Goal: Check status: Check status

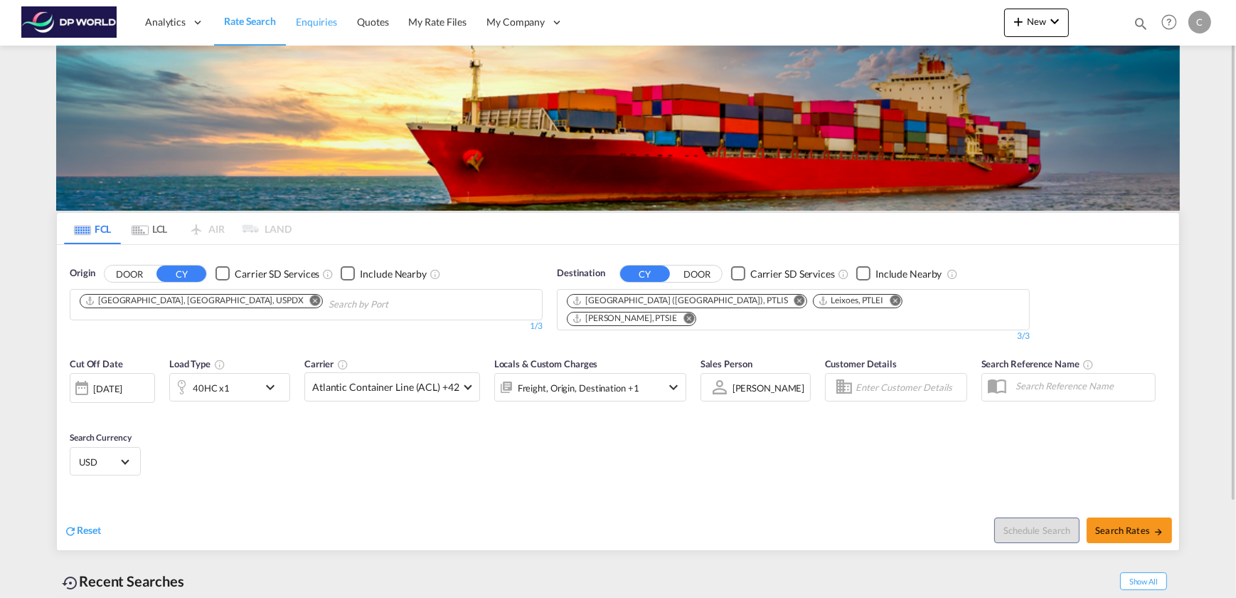
click at [311, 23] on span "Enquiries" at bounding box center [316, 22] width 41 height 12
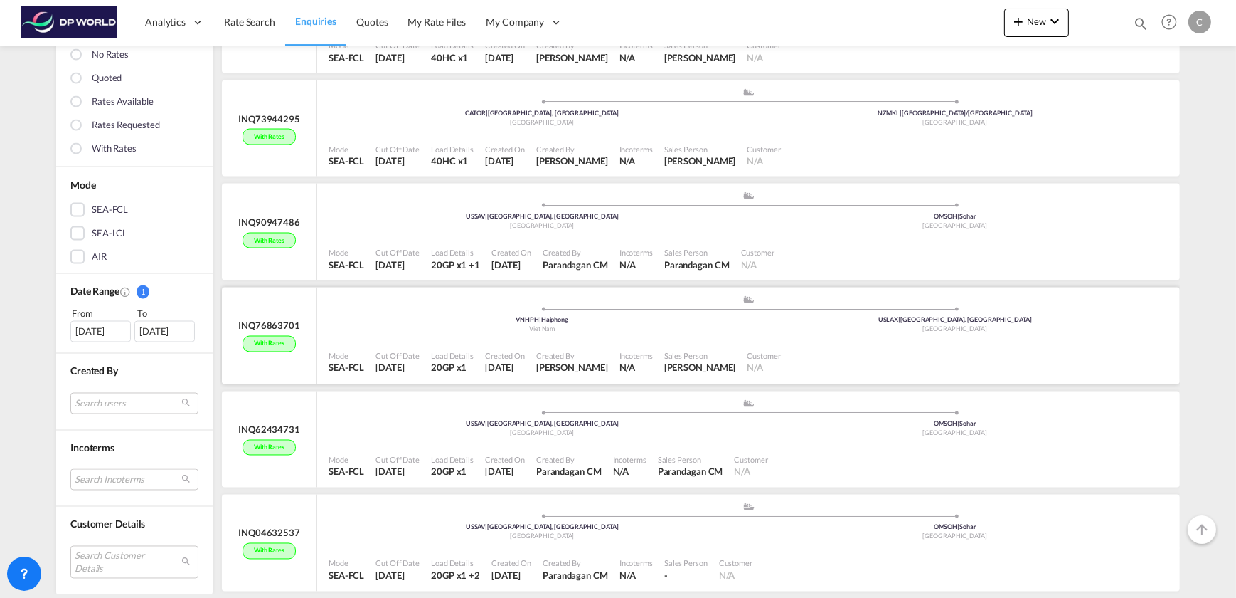
scroll to position [3173, 0]
click at [99, 333] on div "[DATE]" at bounding box center [100, 330] width 60 height 21
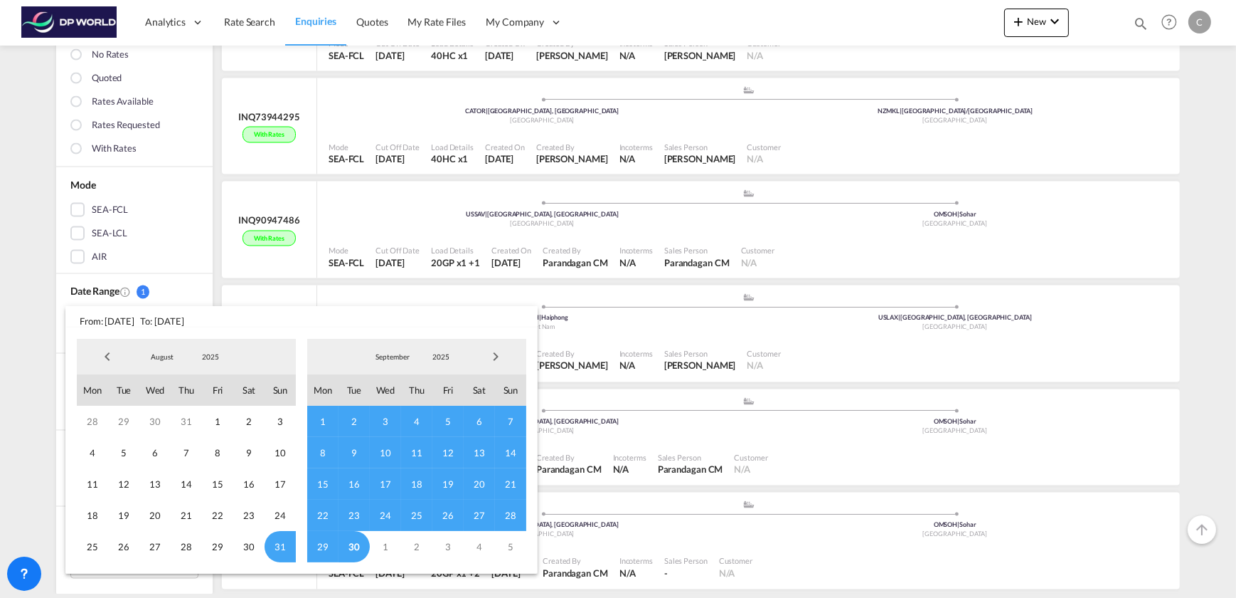
click at [483, 482] on span "20" at bounding box center [479, 483] width 31 height 31
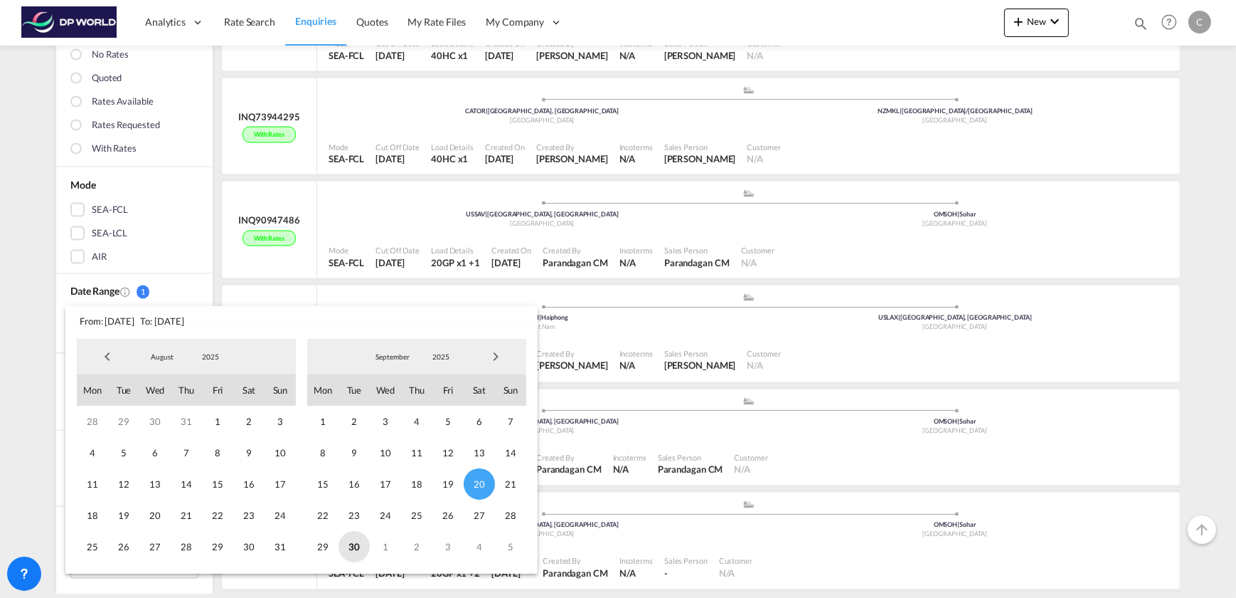
click at [355, 545] on span "30" at bounding box center [354, 546] width 31 height 31
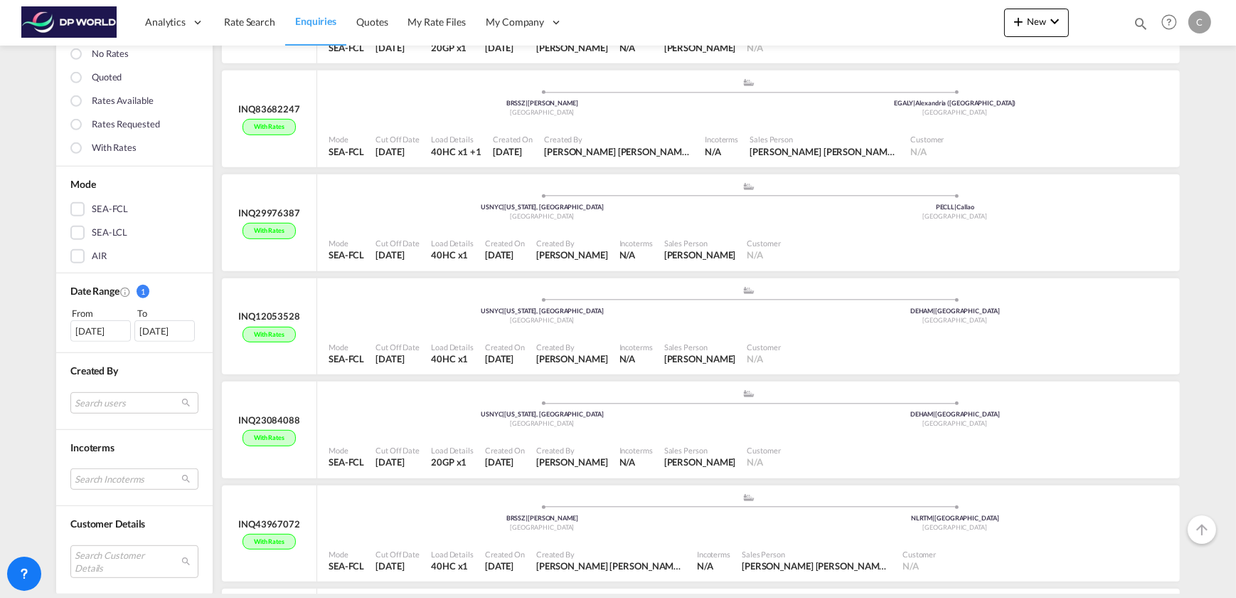
scroll to position [7830, 0]
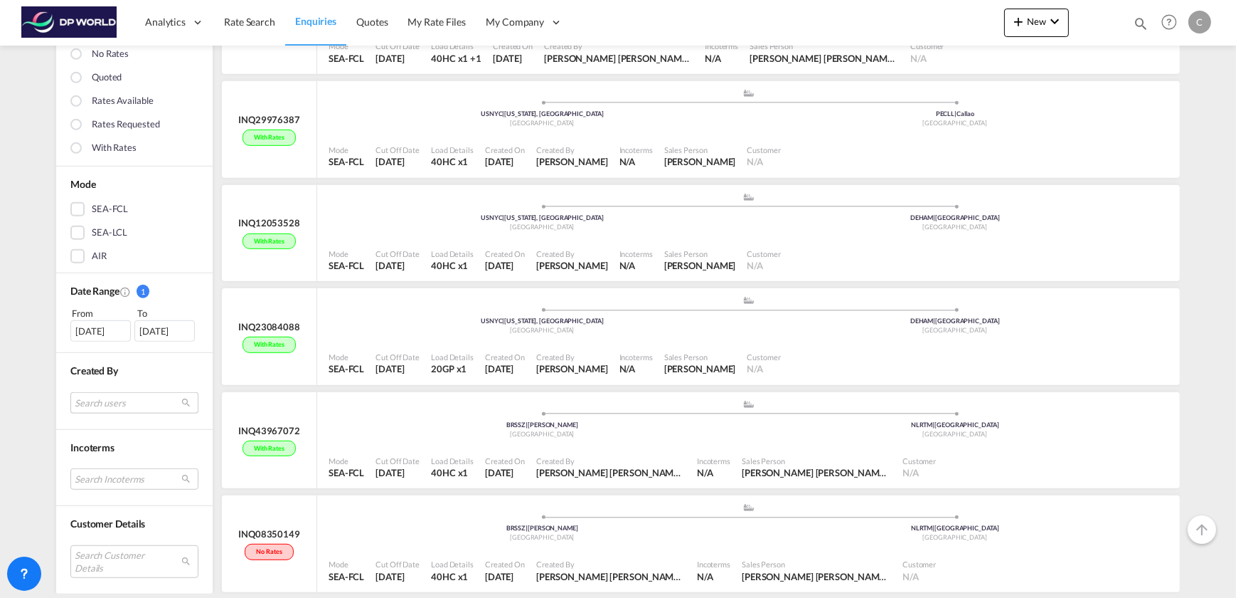
click at [149, 399] on md-select "Search users internal users internal_user [PERSON_NAME] [PERSON_NAME][EMAIL_ADD…" at bounding box center [134, 402] width 128 height 21
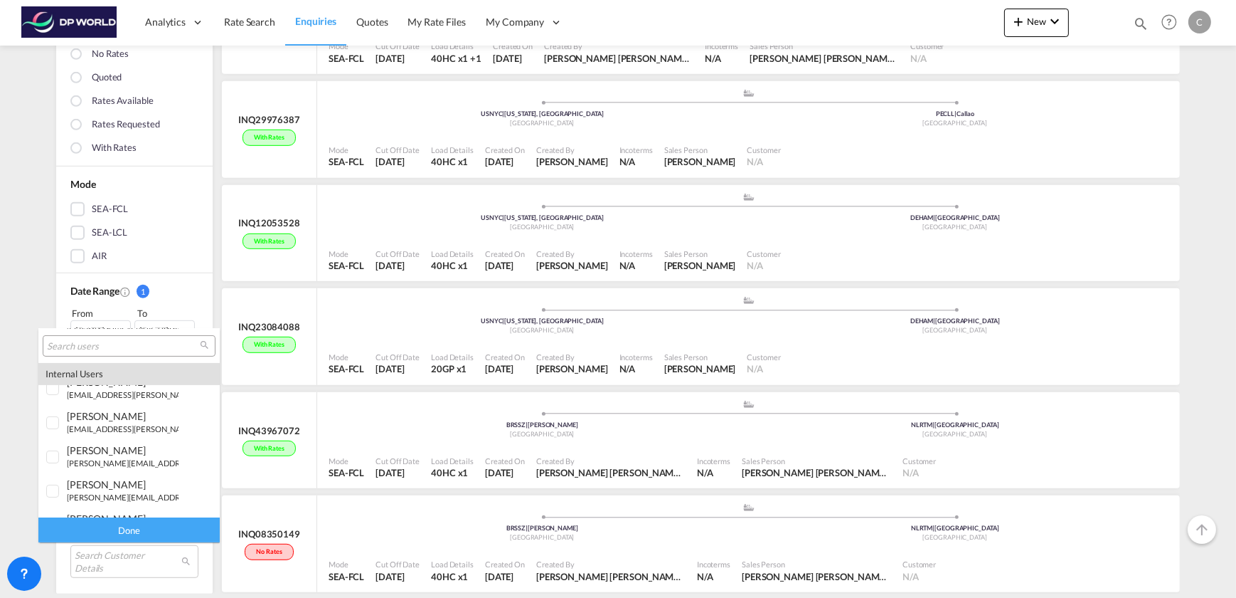
scroll to position [582, 0]
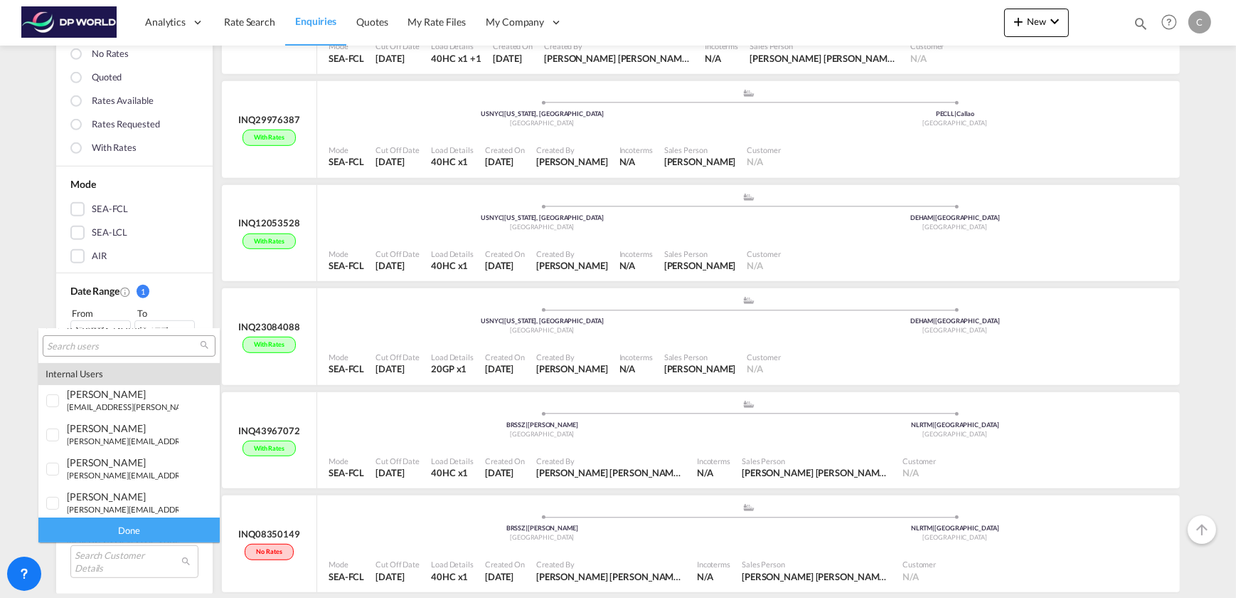
click at [14, 341] on md-backdrop at bounding box center [618, 299] width 1236 height 598
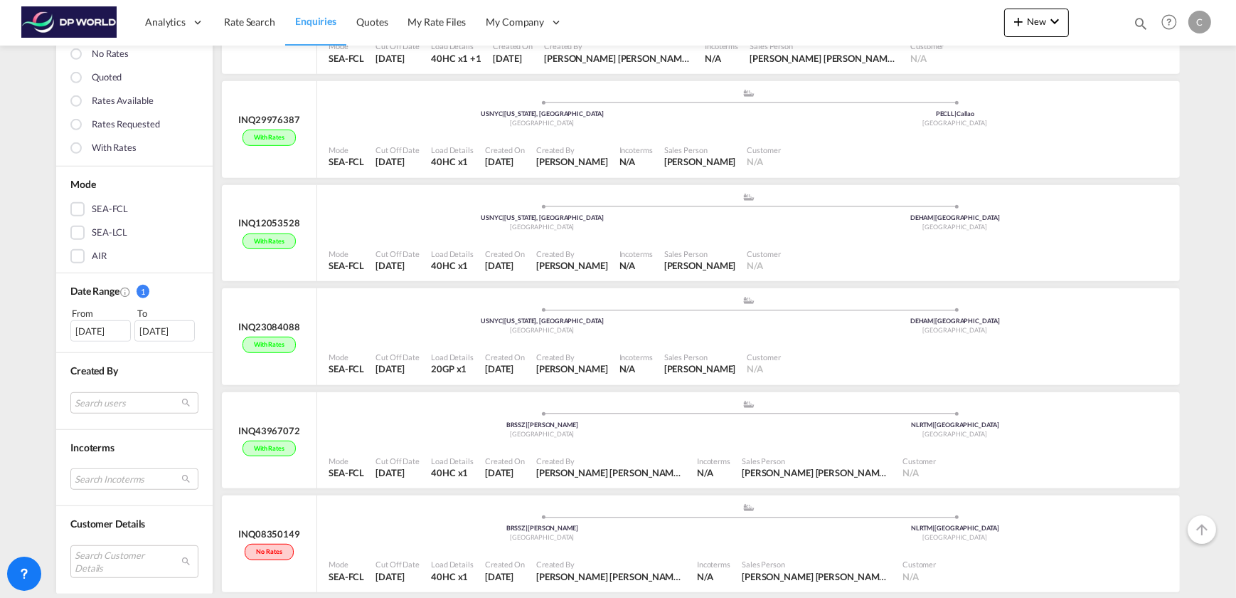
click at [104, 331] on div "[DATE]" at bounding box center [100, 330] width 60 height 21
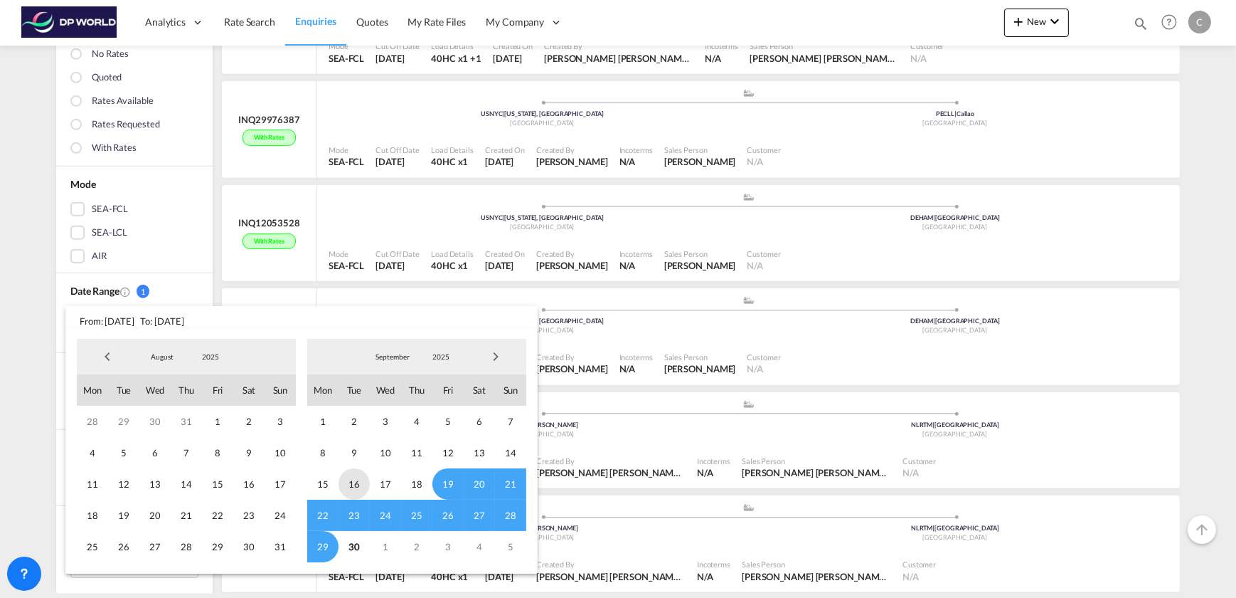
click at [351, 479] on span "16" at bounding box center [354, 483] width 31 height 31
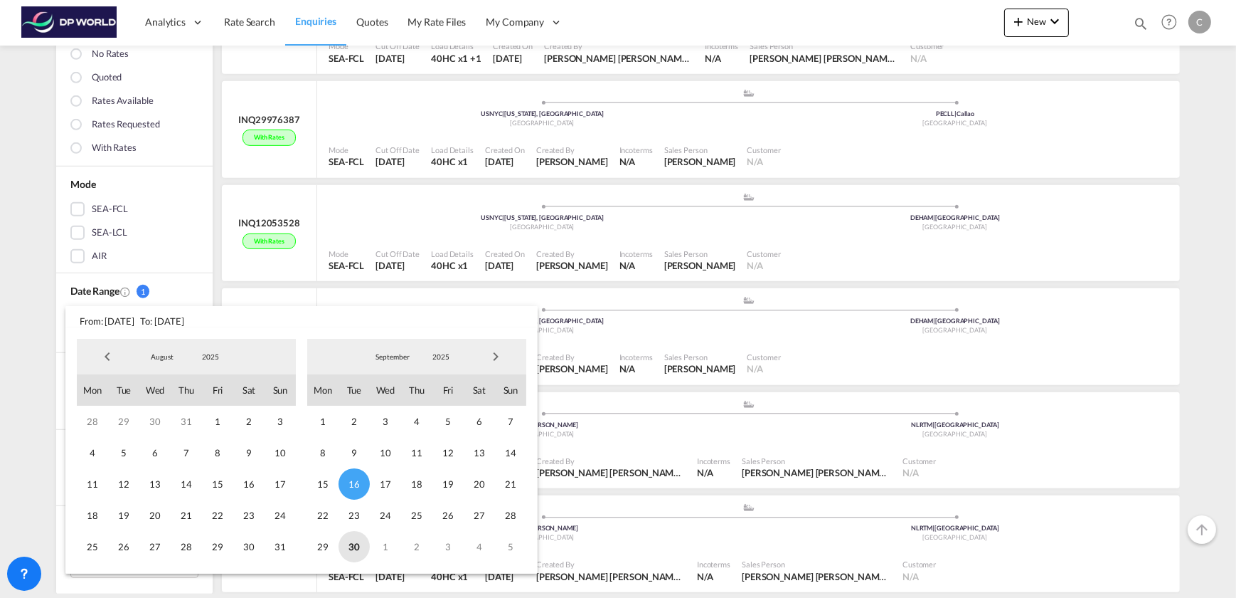
click at [360, 546] on span "30" at bounding box center [354, 546] width 31 height 31
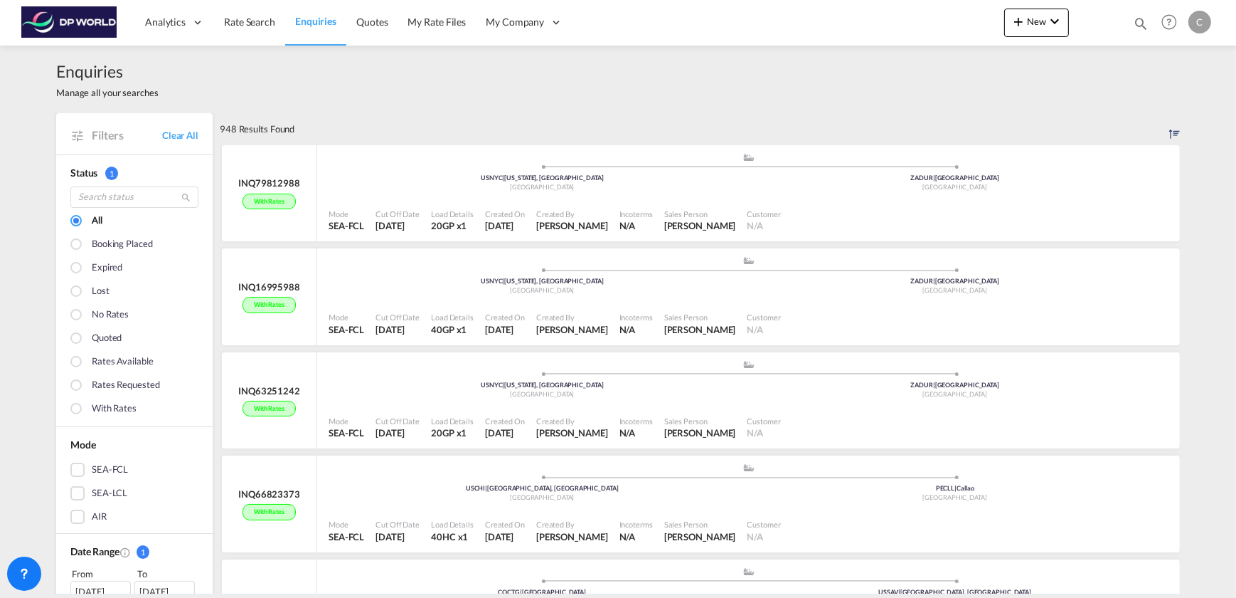
scroll to position [64, 0]
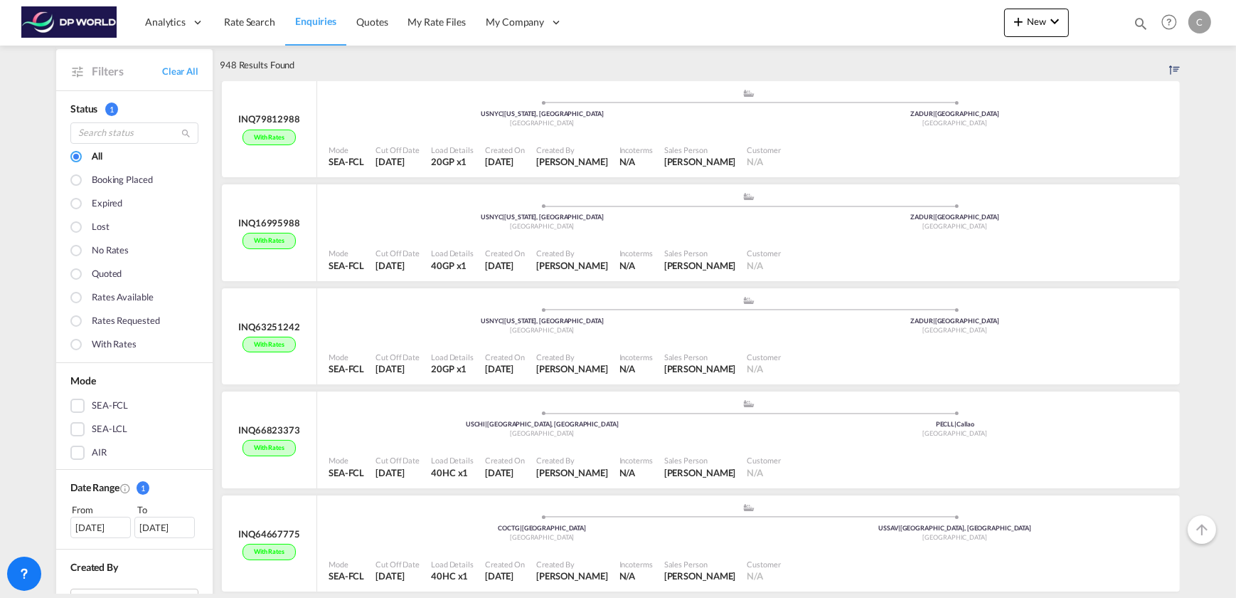
click at [74, 404] on div "SEA-FCL" at bounding box center [77, 405] width 14 height 14
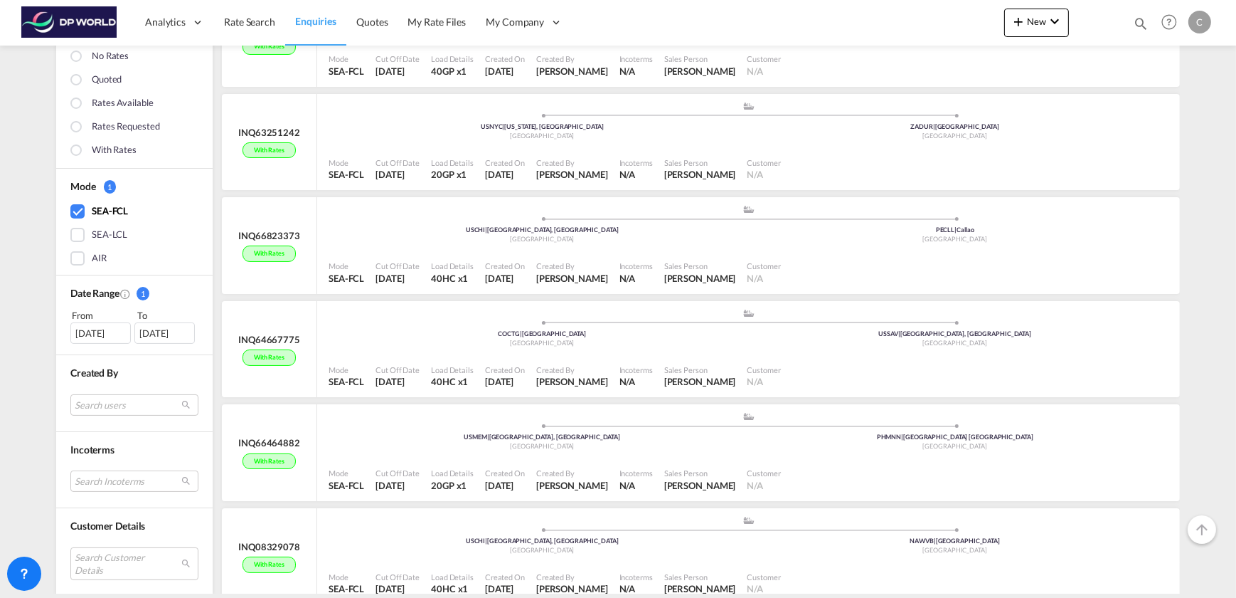
scroll to position [323, 0]
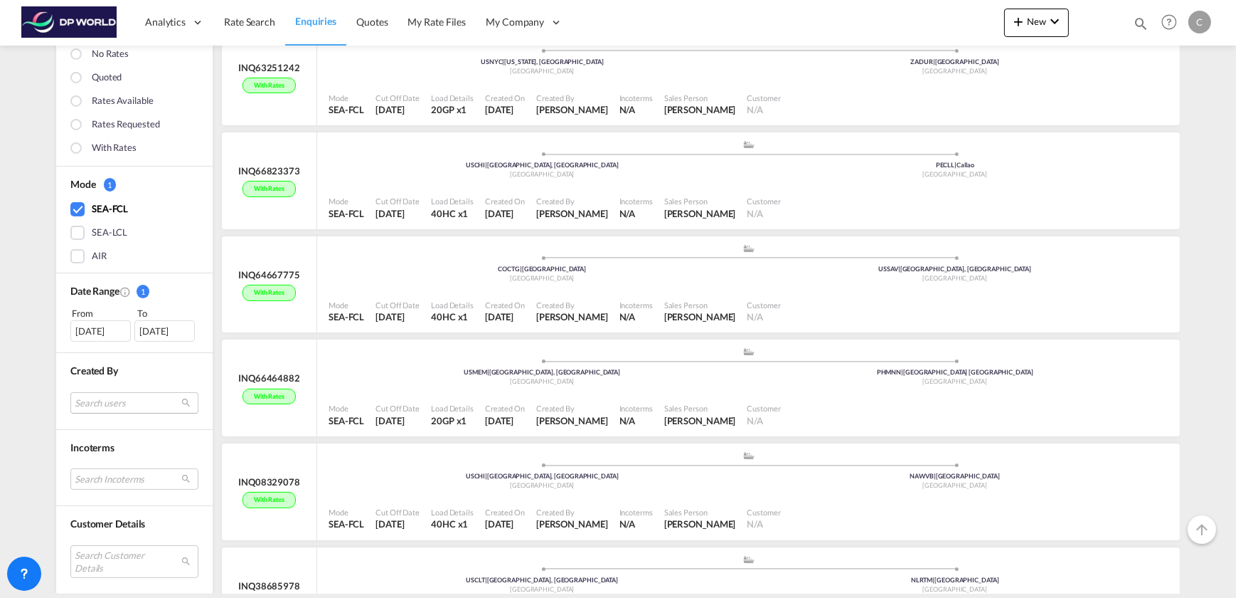
click at [120, 404] on md-select "Search users" at bounding box center [134, 402] width 128 height 21
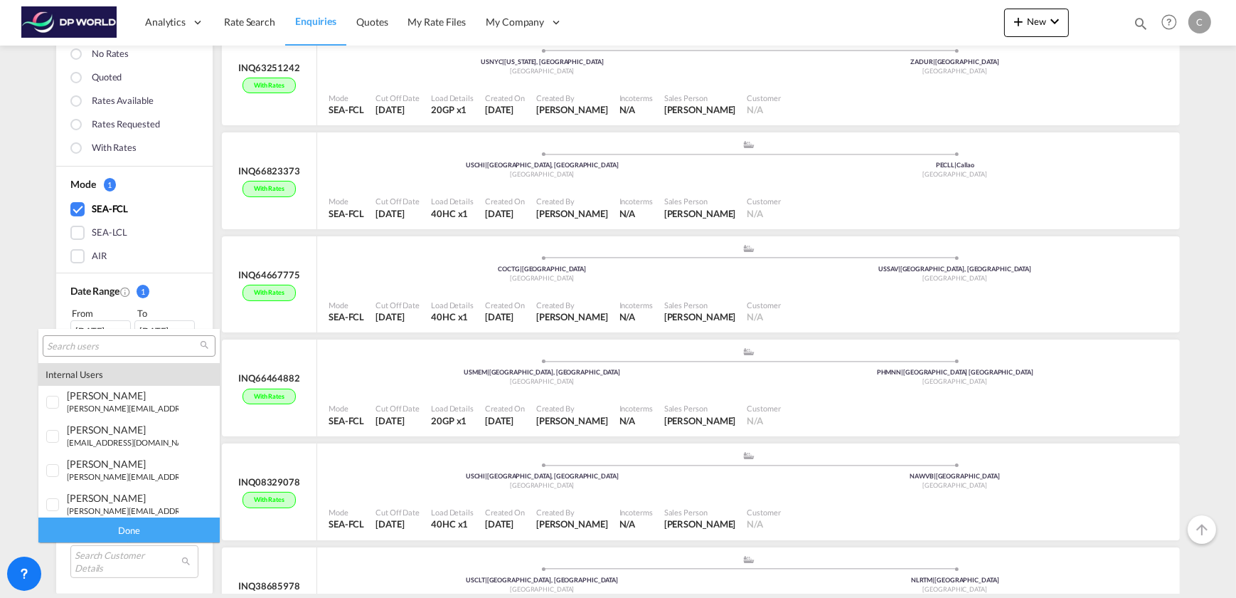
click at [92, 342] on input "search" at bounding box center [123, 346] width 153 height 13
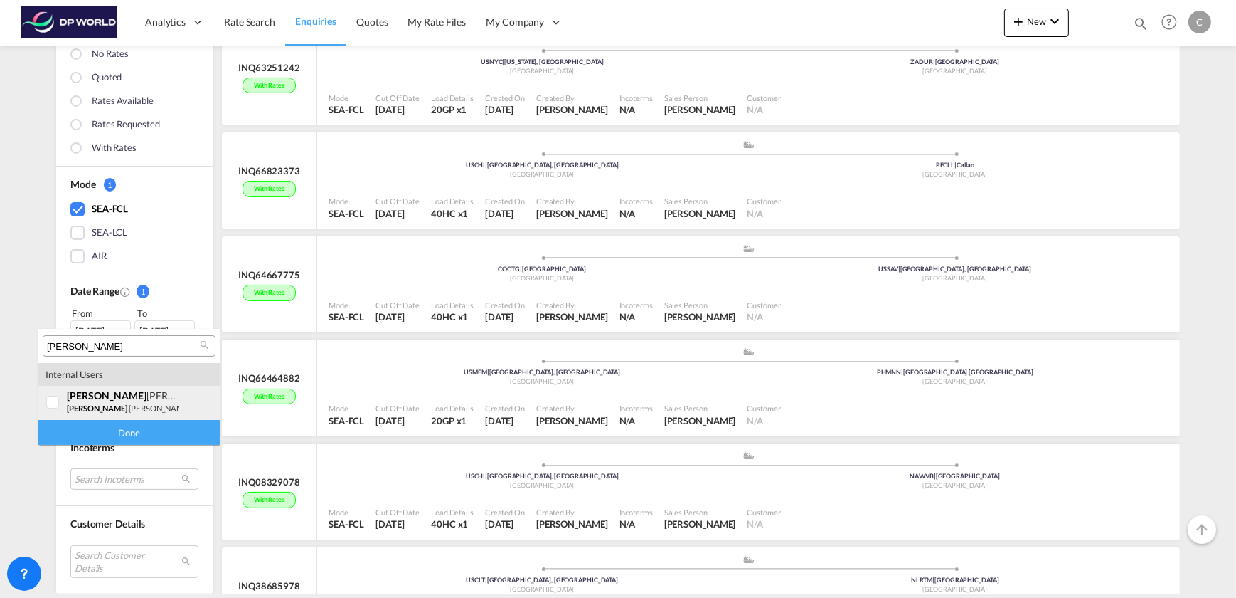
type input "[PERSON_NAME]"
click at [50, 400] on div at bounding box center [53, 402] width 14 height 14
click at [115, 432] on div "Done" at bounding box center [128, 432] width 181 height 25
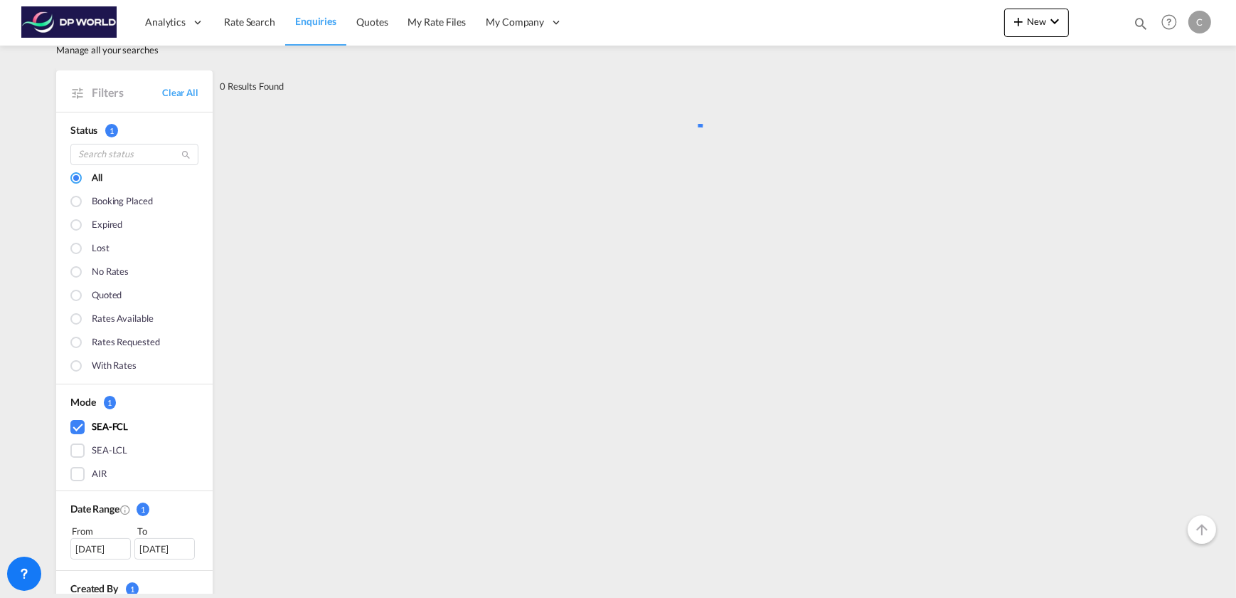
scroll to position [0, 0]
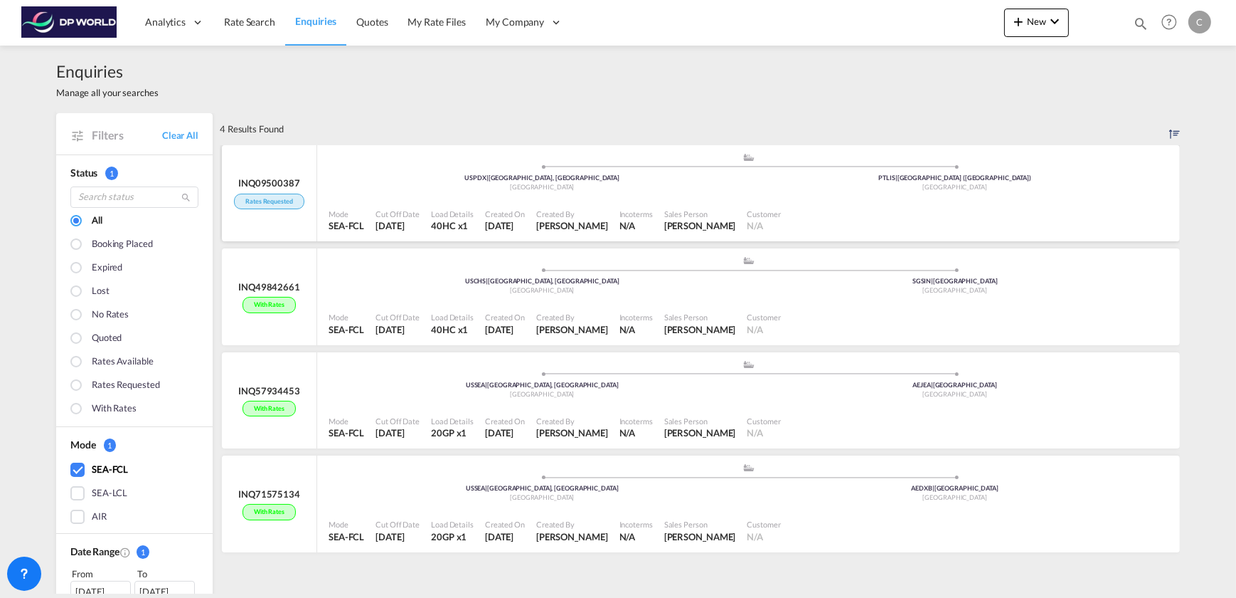
click at [264, 201] on div "Rates Requested" at bounding box center [269, 201] width 70 height 16
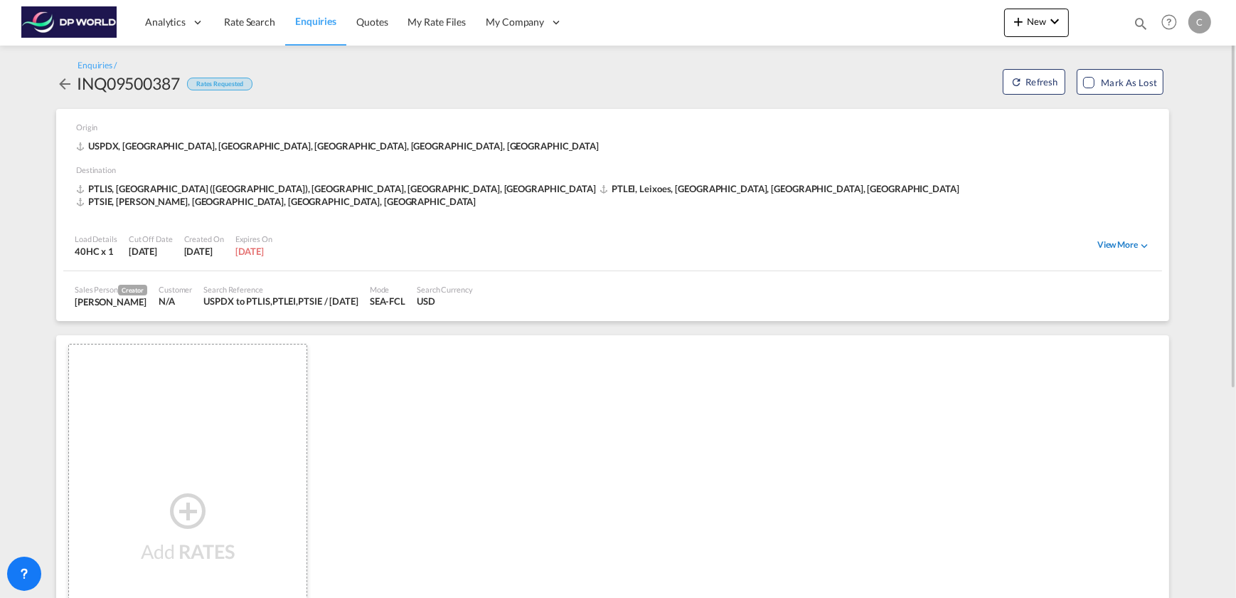
click at [1110, 239] on div "View More" at bounding box center [1124, 245] width 53 height 13
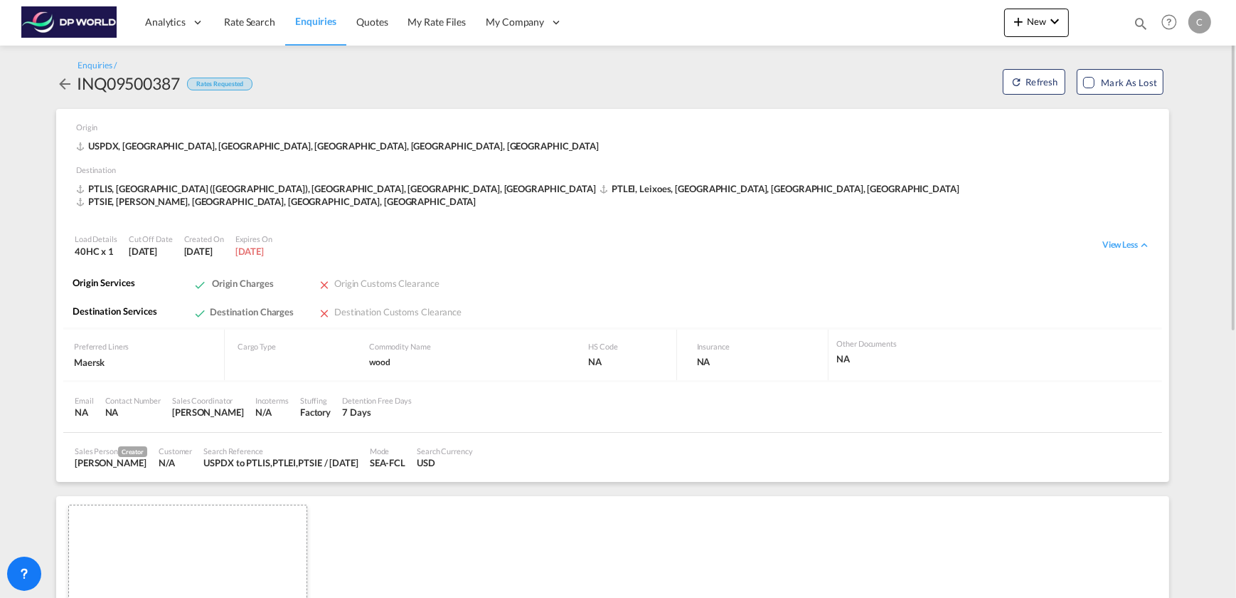
click at [64, 81] on md-icon "icon-arrow-left" at bounding box center [64, 83] width 17 height 17
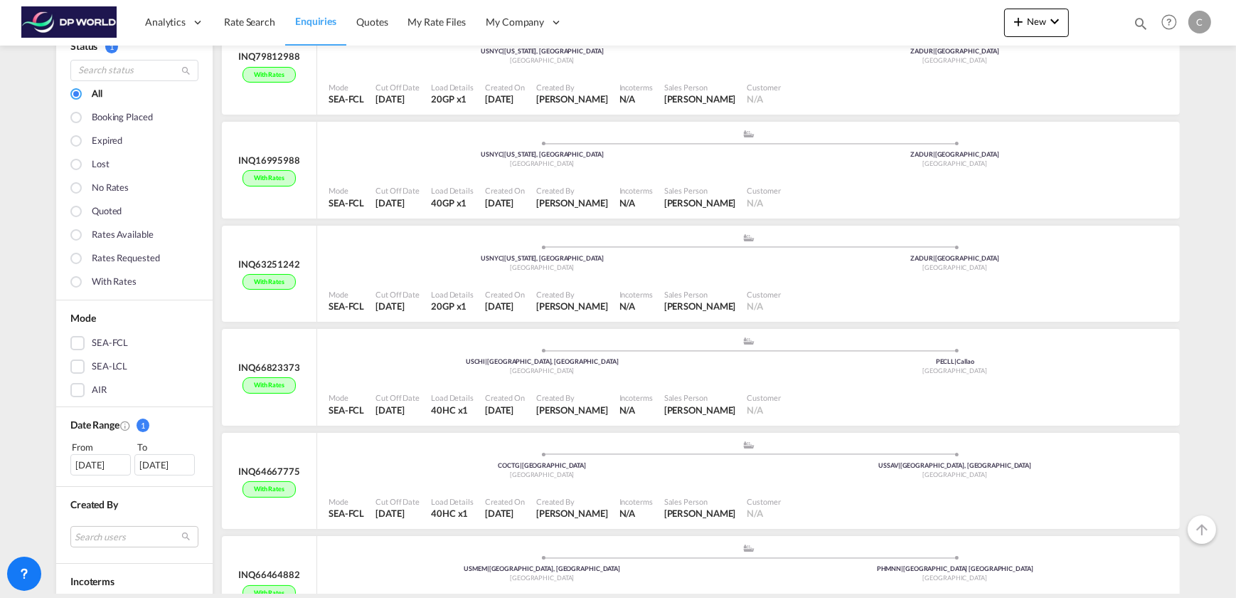
scroll to position [129, 0]
click at [100, 533] on md-select "Search users internal users internal_user [PERSON_NAME] [PERSON_NAME][EMAIL_ADD…" at bounding box center [134, 534] width 128 height 21
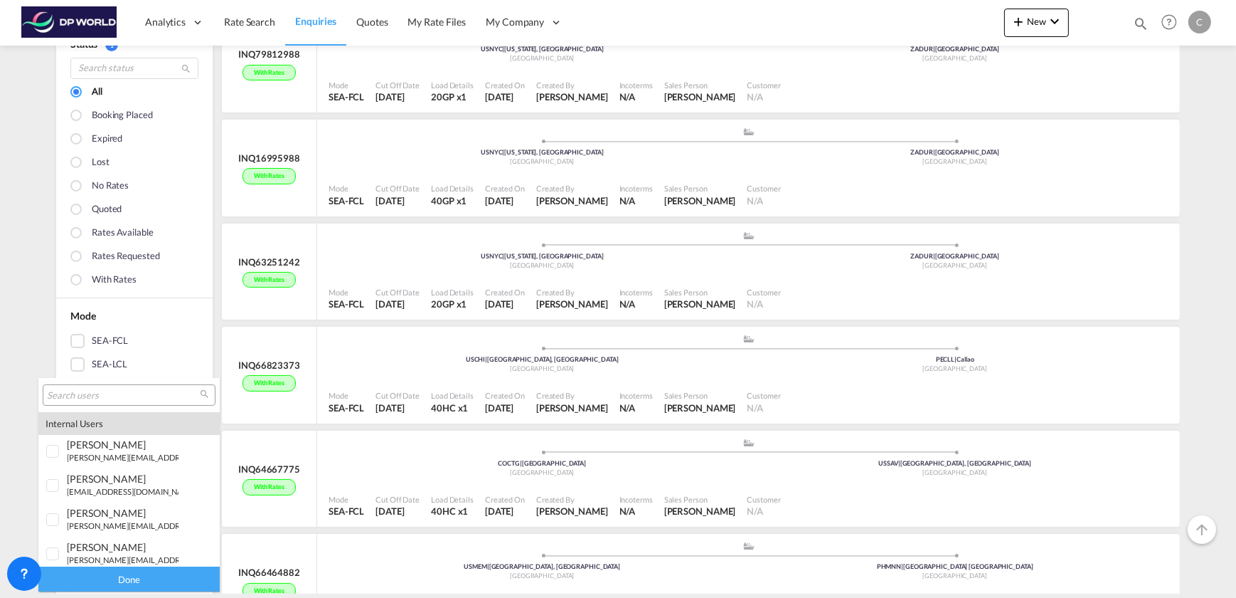
click at [116, 395] on input "search" at bounding box center [123, 395] width 153 height 13
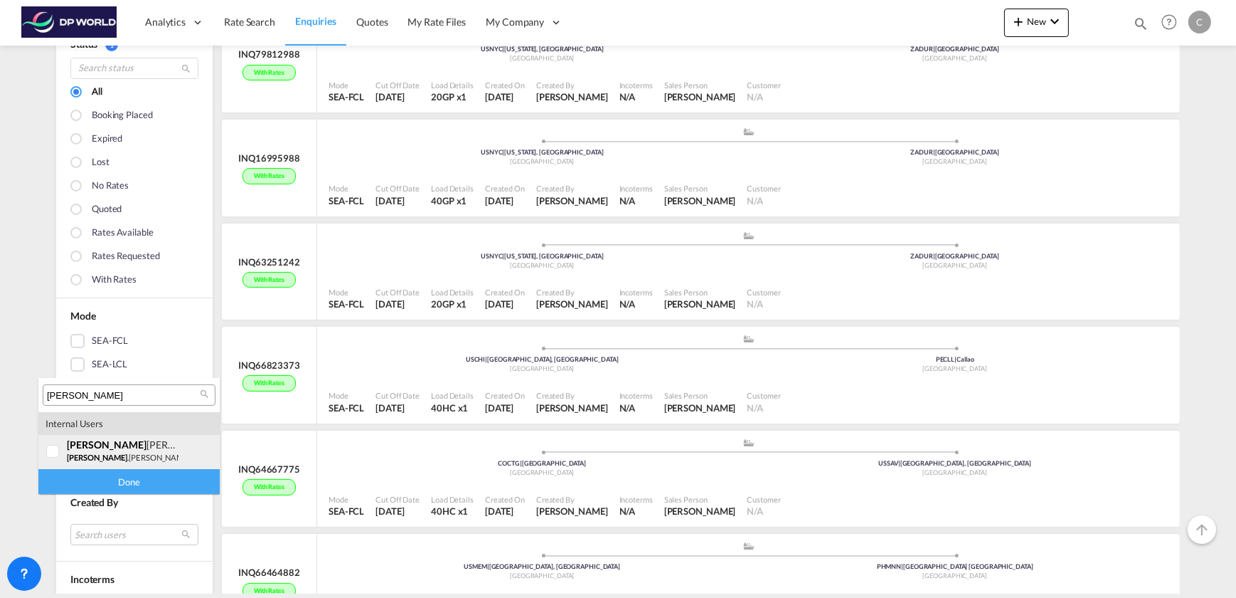
type input "[PERSON_NAME]"
click at [52, 448] on div at bounding box center [53, 452] width 14 height 14
click at [149, 477] on div "Done" at bounding box center [128, 481] width 181 height 25
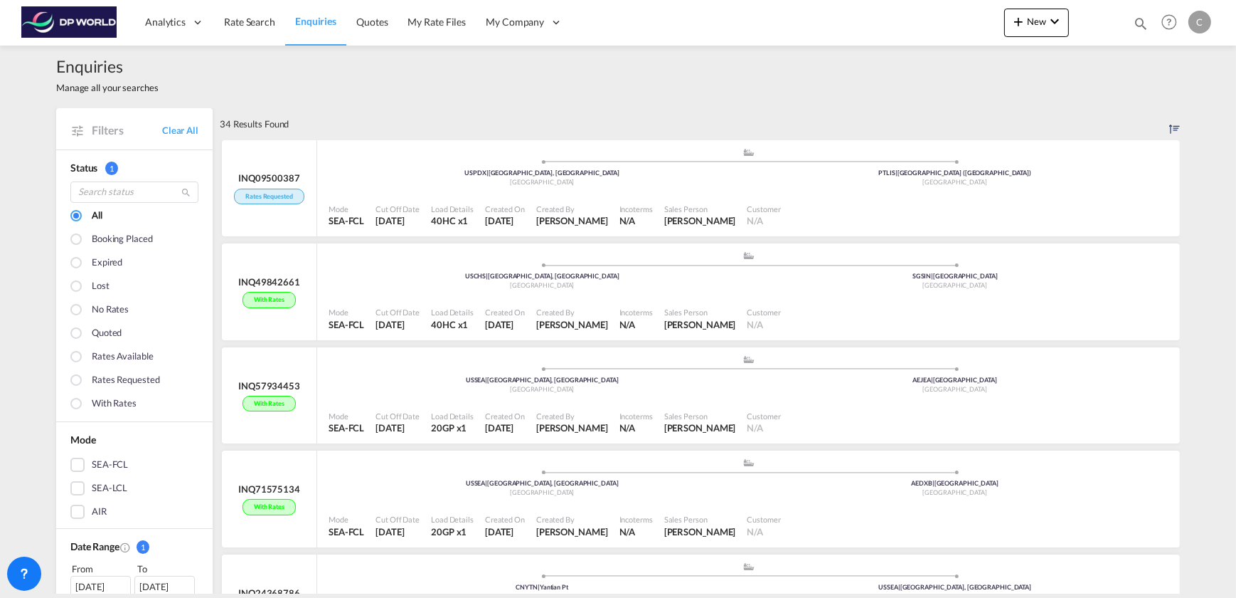
scroll to position [0, 0]
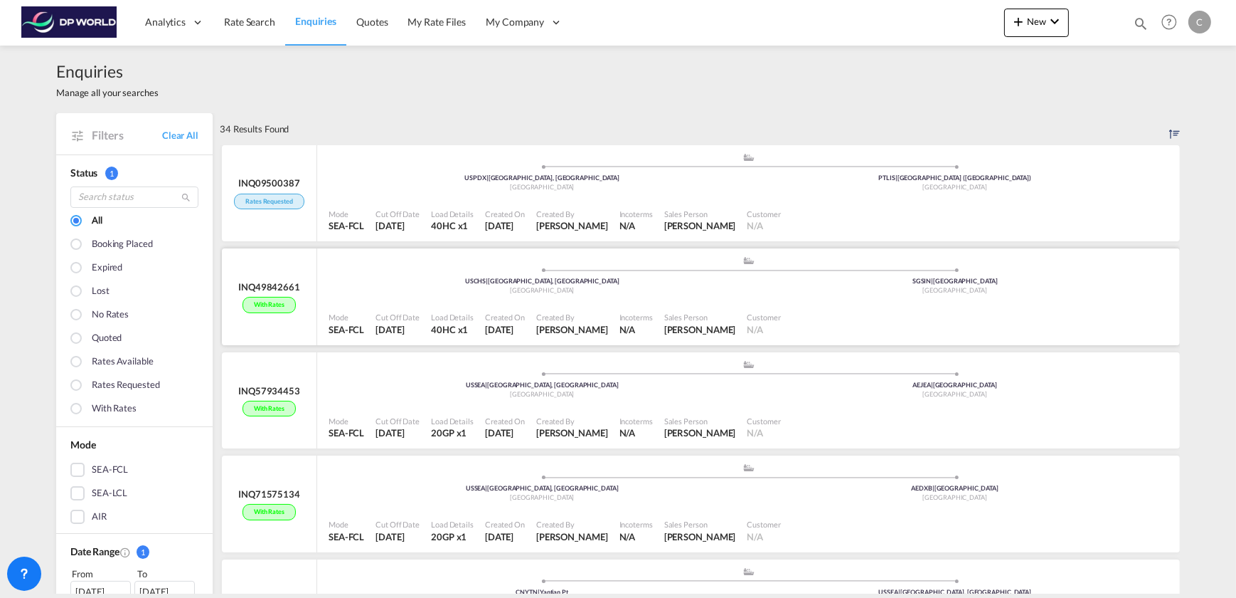
click at [269, 308] on div "With rates" at bounding box center [269, 305] width 53 height 16
